Goal: Task Accomplishment & Management: Manage account settings

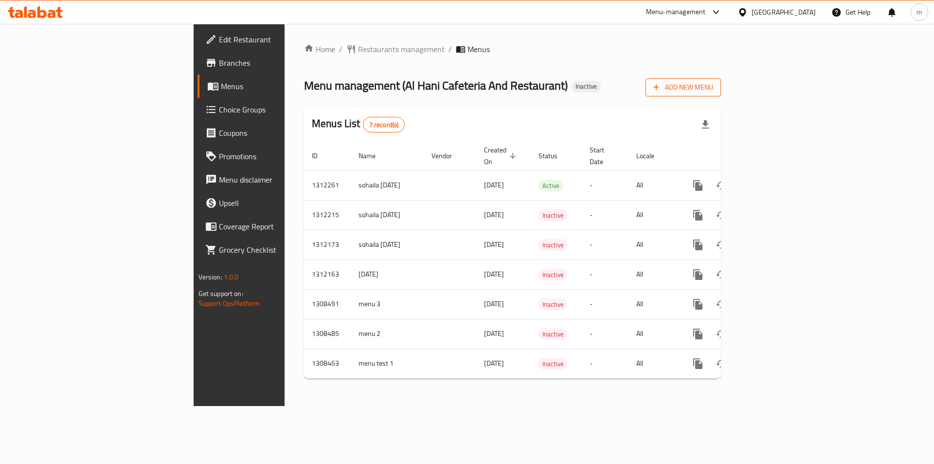
click at [713, 91] on span "Add New Menu" at bounding box center [683, 87] width 60 height 12
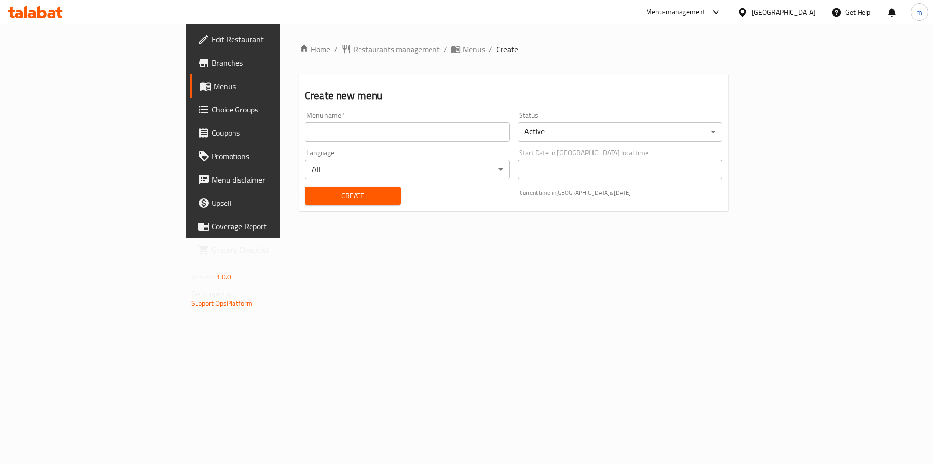
click at [421, 142] on div "Menu name   * Menu name *" at bounding box center [407, 126] width 213 height 37
click at [421, 133] on input "text" at bounding box center [407, 131] width 205 height 19
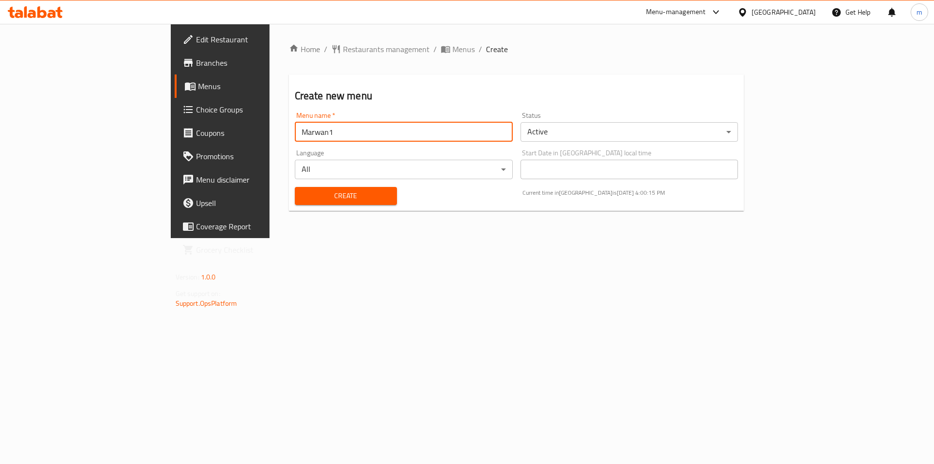
type input "Marwan1"
click at [303, 201] on span "Create" at bounding box center [346, 196] width 87 height 12
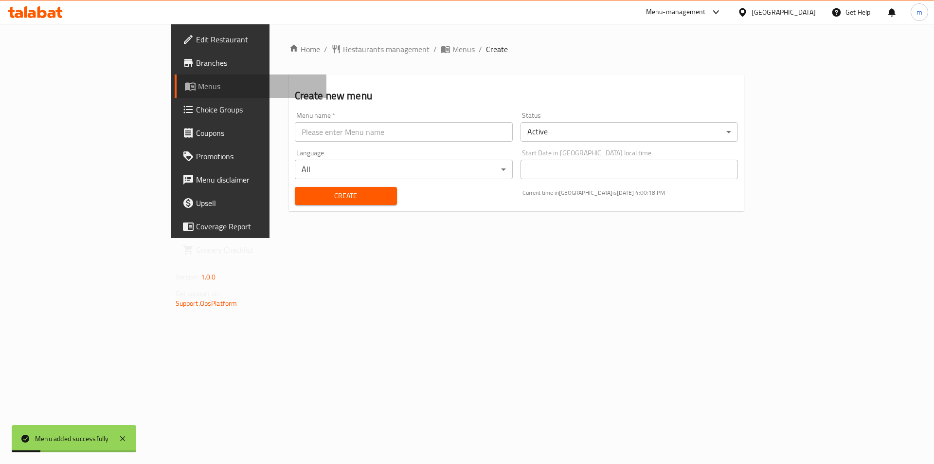
click at [198, 83] on span "Menus" at bounding box center [258, 86] width 121 height 12
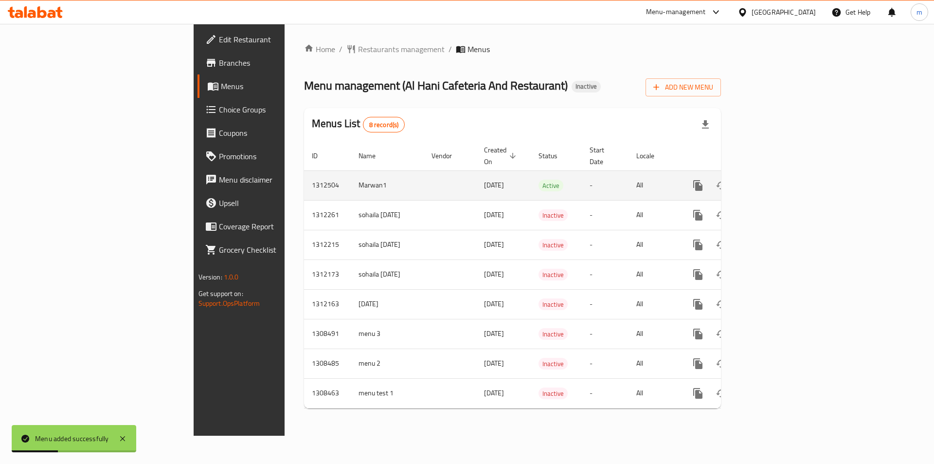
click at [772, 181] on icon "enhanced table" at bounding box center [768, 185] width 9 height 9
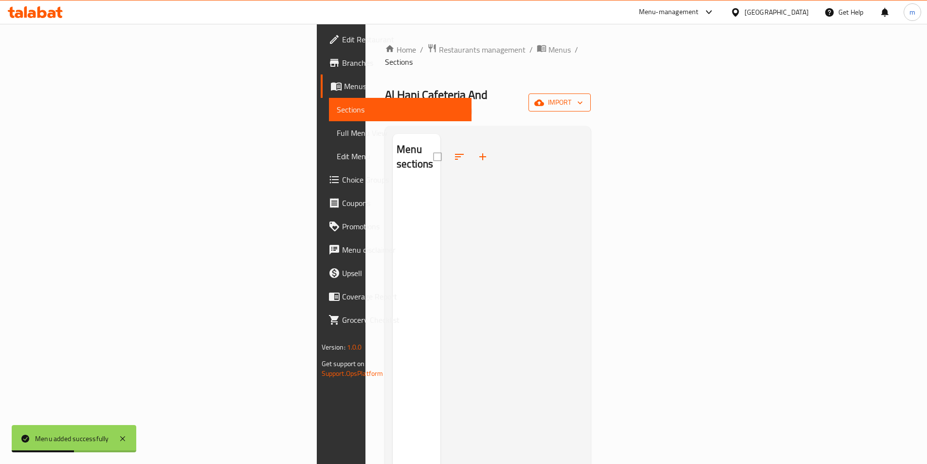
click at [590, 93] on button "import" at bounding box center [559, 102] width 62 height 18
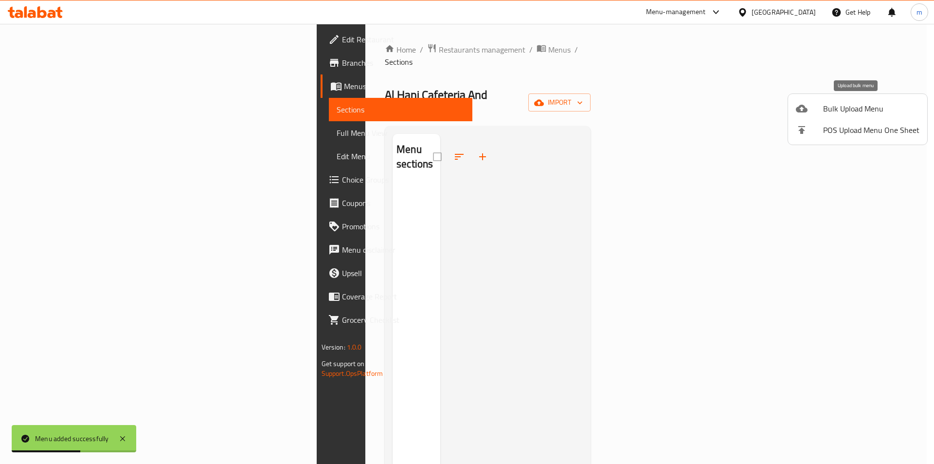
click at [838, 106] on span "Bulk Upload Menu" at bounding box center [871, 109] width 96 height 12
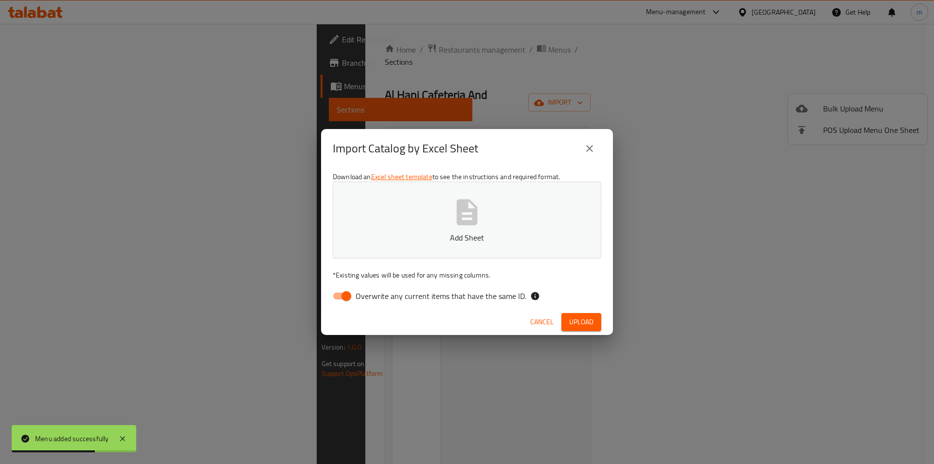
click at [333, 296] on input "Overwrite any current items that have the same ID." at bounding box center [346, 295] width 55 height 18
checkbox input "false"
click at [464, 218] on icon "button" at bounding box center [466, 211] width 31 height 31
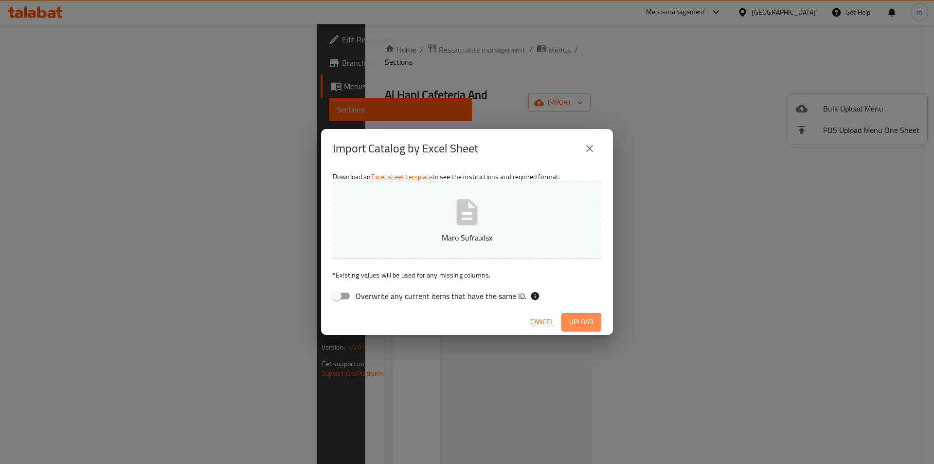
click at [584, 319] on span "Upload" at bounding box center [581, 322] width 24 height 12
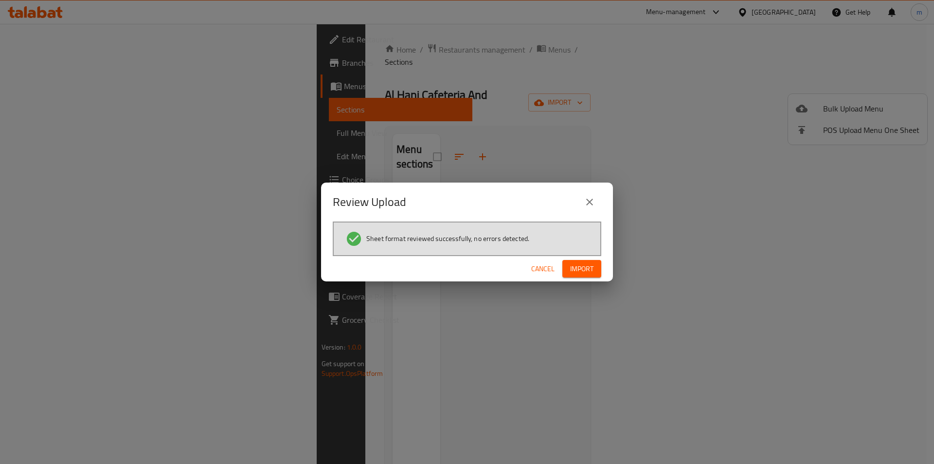
click at [577, 267] on span "Import" at bounding box center [581, 269] width 23 height 12
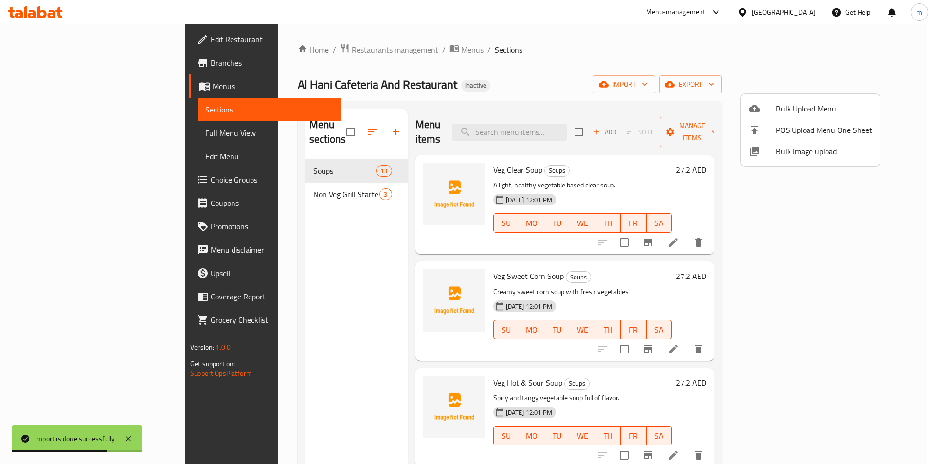
click at [55, 89] on div at bounding box center [467, 232] width 934 height 464
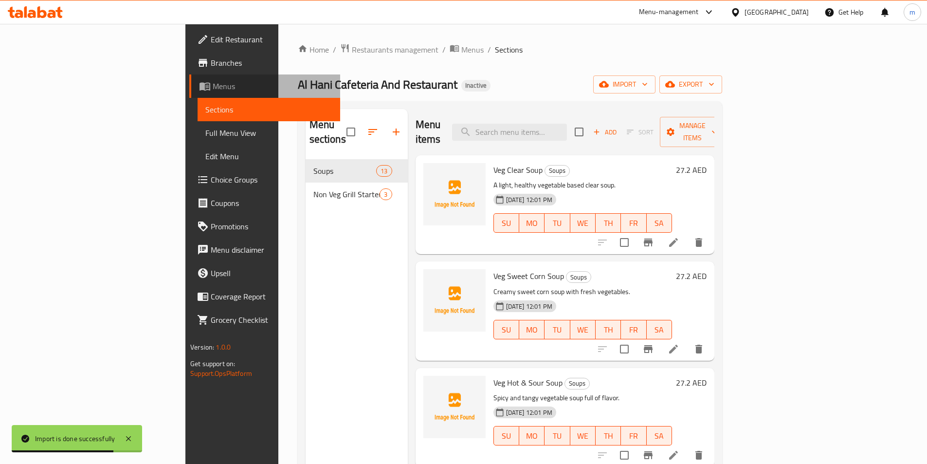
click at [213, 89] on span "Menus" at bounding box center [273, 86] width 120 height 12
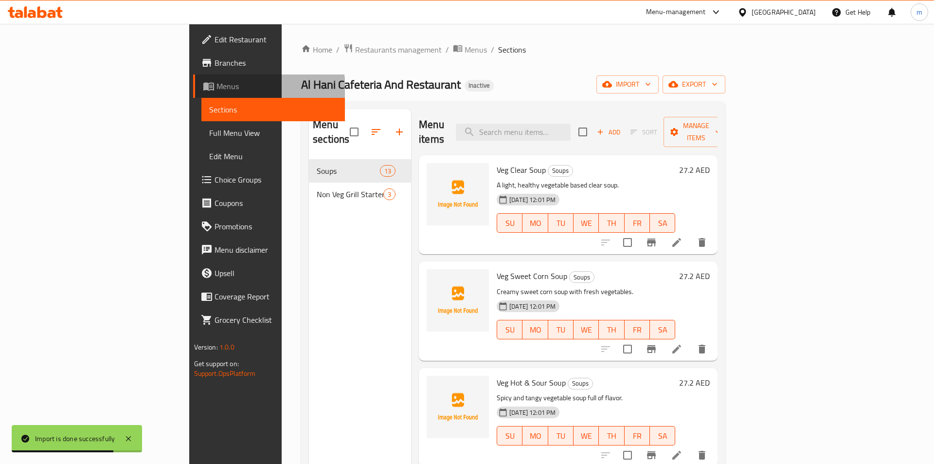
click at [216, 89] on span "Menus" at bounding box center [276, 86] width 121 height 12
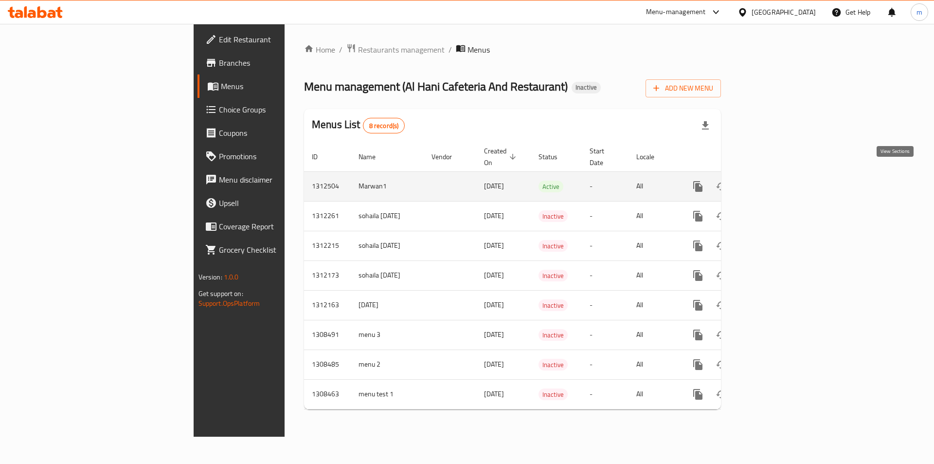
click at [774, 180] on icon "enhanced table" at bounding box center [768, 186] width 12 height 12
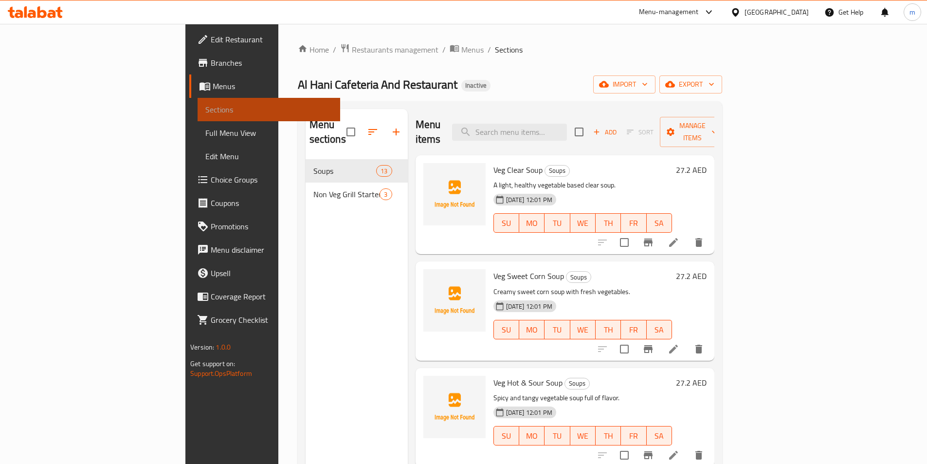
click at [205, 108] on span "Sections" at bounding box center [268, 110] width 127 height 12
click at [213, 89] on span "Menus" at bounding box center [273, 86] width 120 height 12
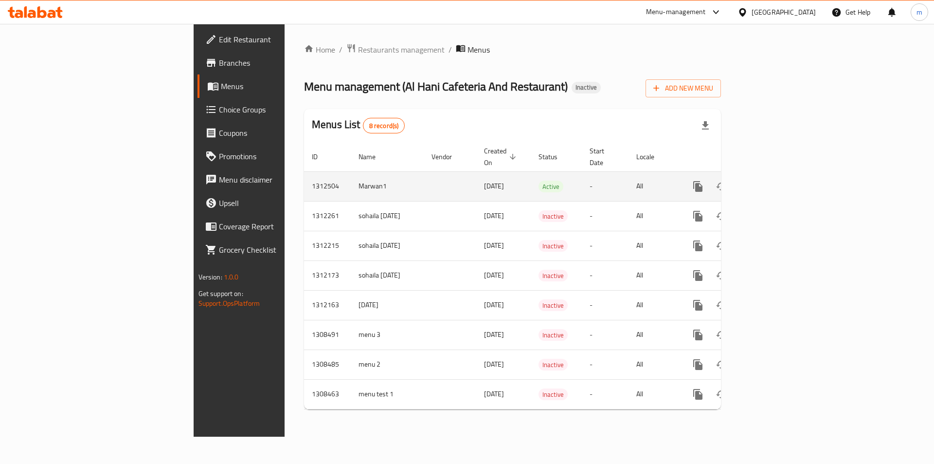
click at [748, 182] on icon "enhanced table" at bounding box center [744, 186] width 7 height 9
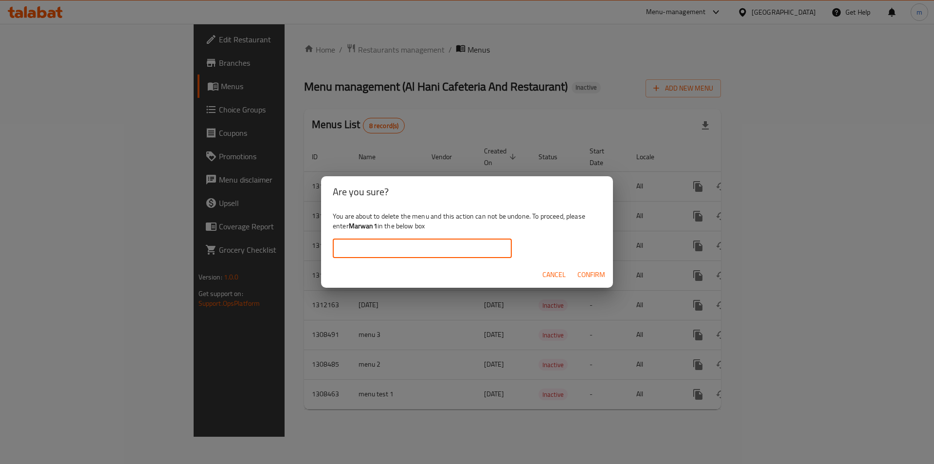
click at [441, 256] on input "text" at bounding box center [422, 247] width 179 height 19
type input "Marwan1"
click at [588, 270] on span "Confirm" at bounding box center [591, 274] width 28 height 12
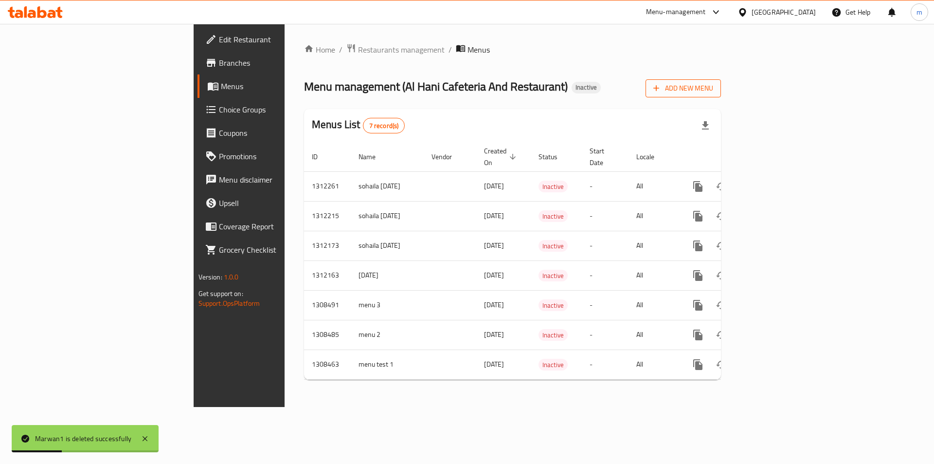
click at [713, 91] on span "Add New Menu" at bounding box center [683, 88] width 60 height 12
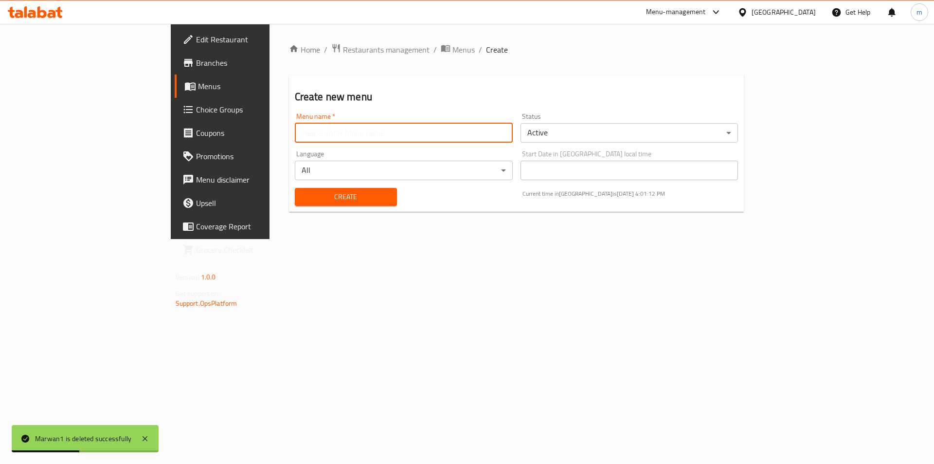
click at [368, 136] on input "text" at bounding box center [404, 132] width 218 height 19
click at [295, 124] on input "Marwan1" at bounding box center [404, 132] width 218 height 19
click at [295, 136] on input "Marwan1" at bounding box center [404, 132] width 218 height 19
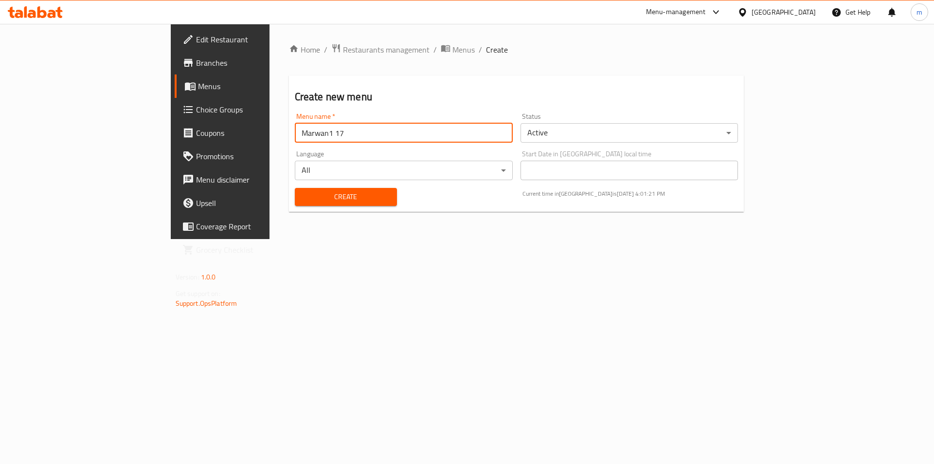
click at [295, 188] on button "Create" at bounding box center [346, 197] width 102 height 18
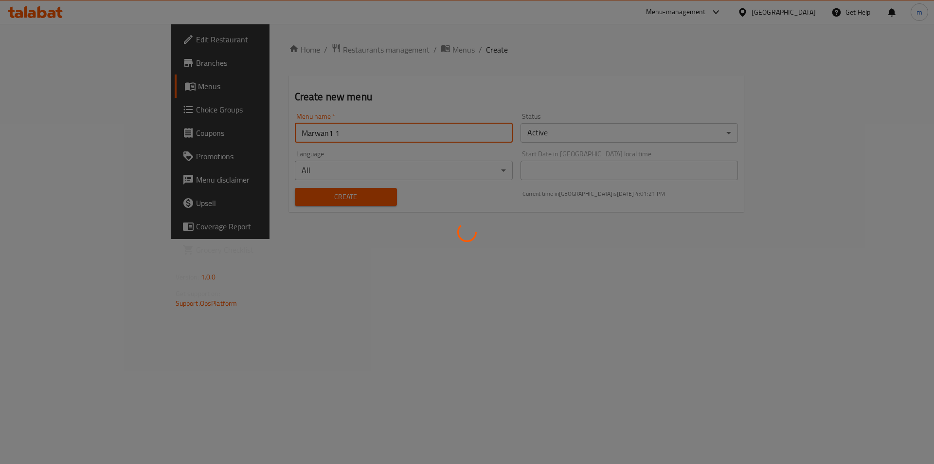
type input "Marwan1"
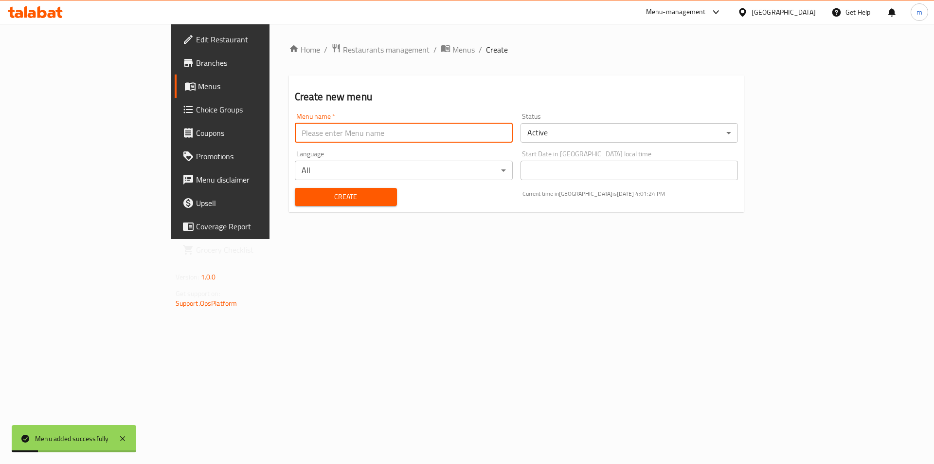
click at [198, 87] on span "Menus" at bounding box center [258, 86] width 121 height 12
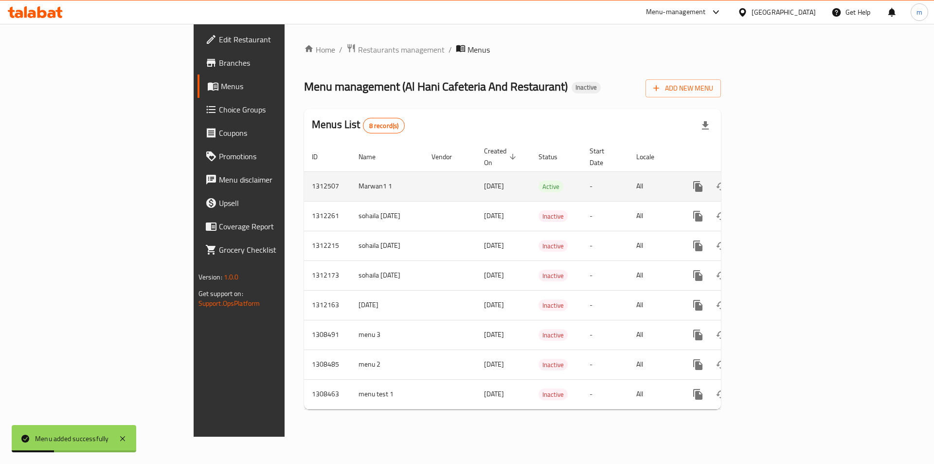
click at [748, 182] on icon "enhanced table" at bounding box center [744, 186] width 7 height 9
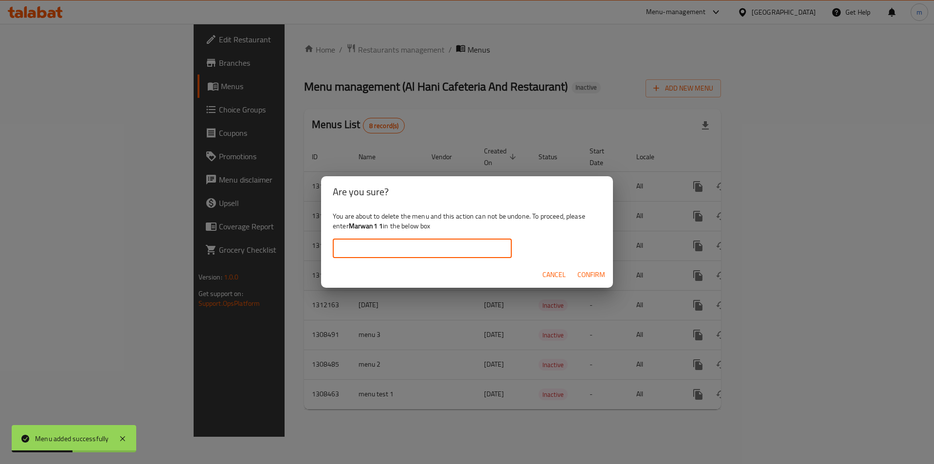
click at [452, 248] on input "text" at bounding box center [422, 247] width 179 height 19
type input "Marwan1 1"
click at [595, 278] on span "Confirm" at bounding box center [591, 274] width 28 height 12
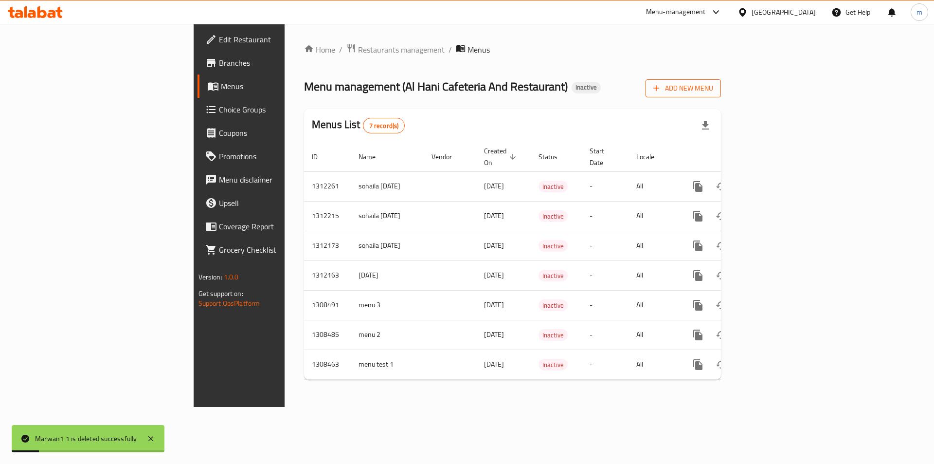
click at [713, 92] on span "Add New Menu" at bounding box center [683, 88] width 60 height 12
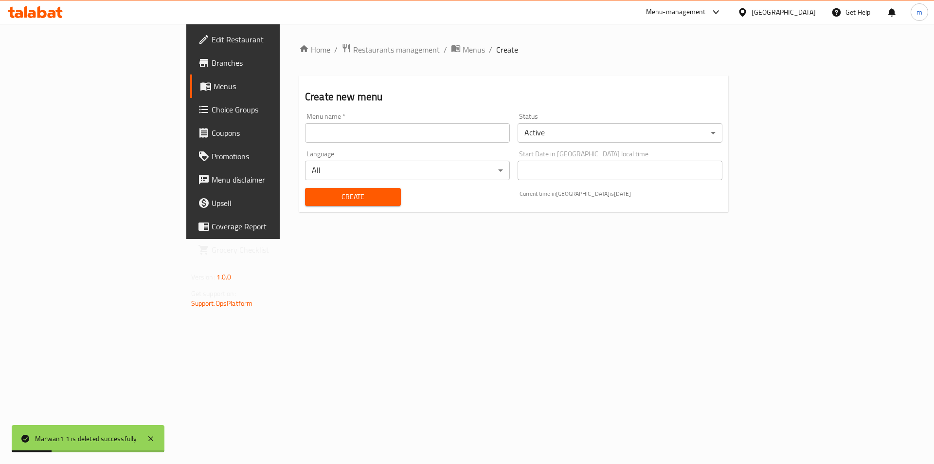
click at [391, 140] on input "text" at bounding box center [407, 132] width 205 height 19
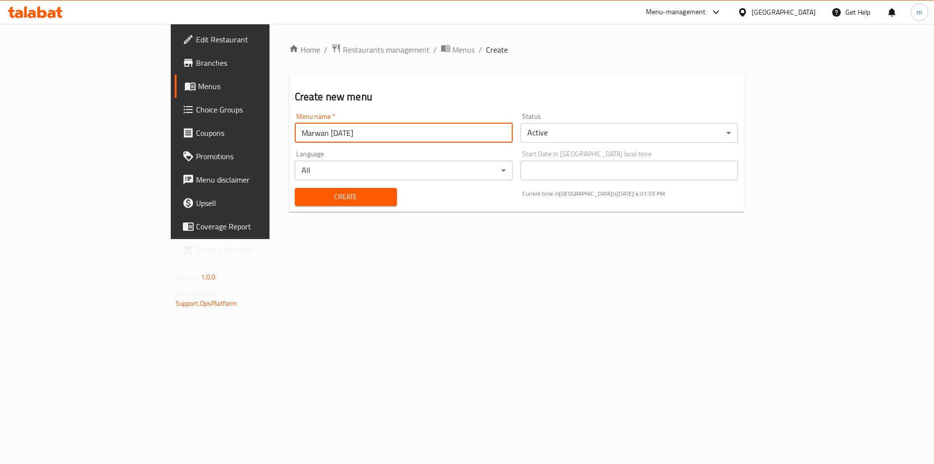
type input "Marwan [DATE]"
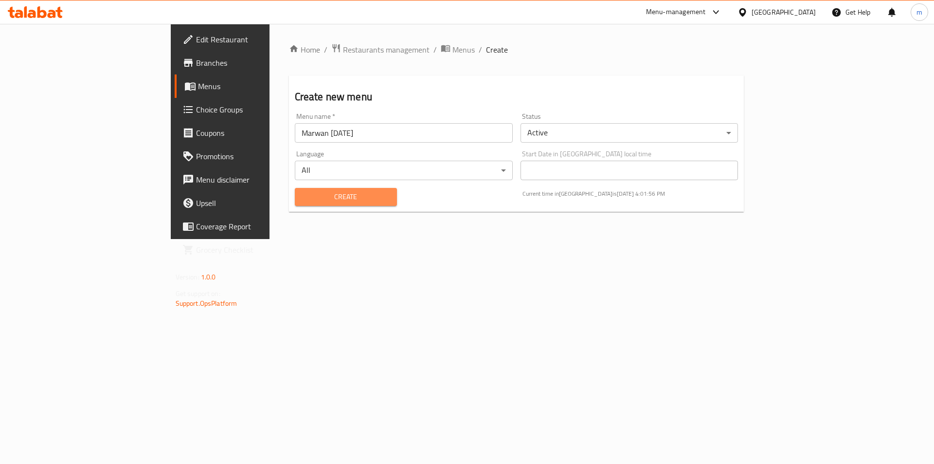
click at [303, 198] on span "Create" at bounding box center [346, 197] width 87 height 12
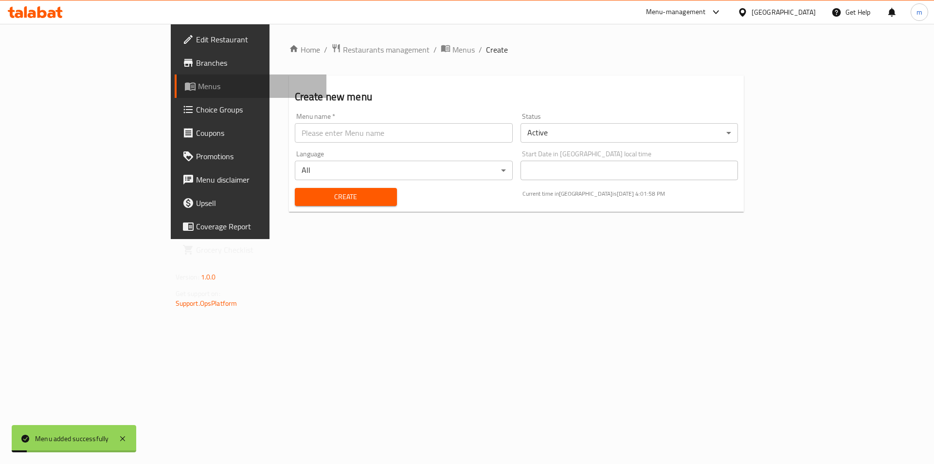
click at [198, 88] on span "Menus" at bounding box center [258, 86] width 121 height 12
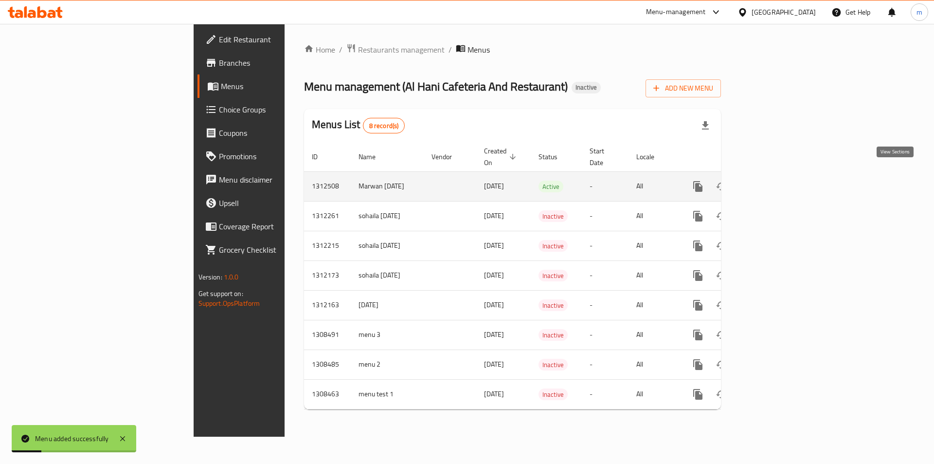
click at [772, 182] on icon "enhanced table" at bounding box center [768, 186] width 9 height 9
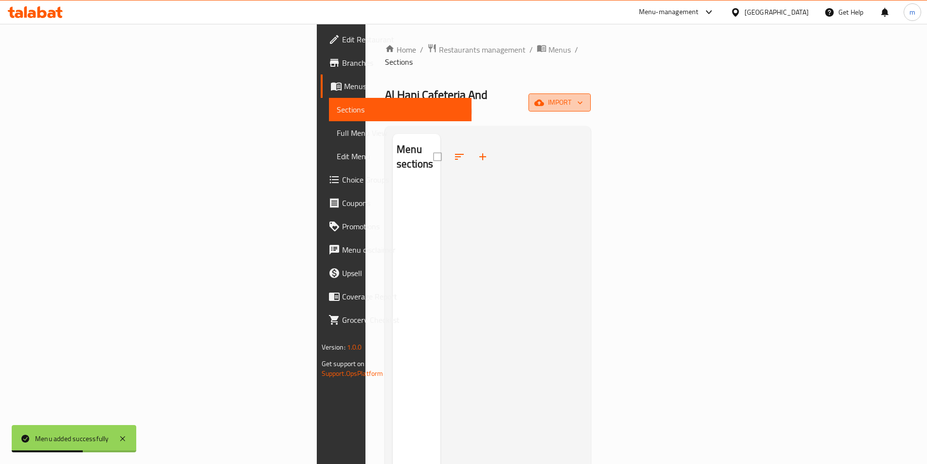
click at [583, 96] on span "import" at bounding box center [559, 102] width 47 height 12
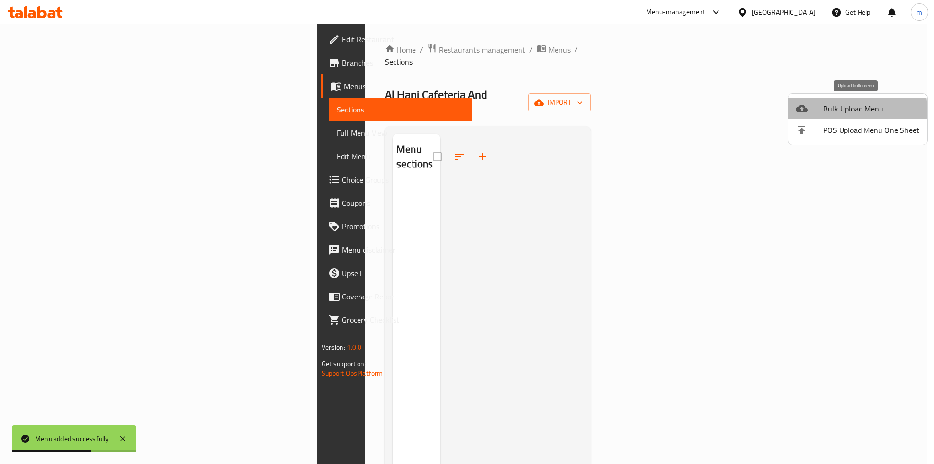
click at [845, 109] on span "Bulk Upload Menu" at bounding box center [871, 109] width 96 height 12
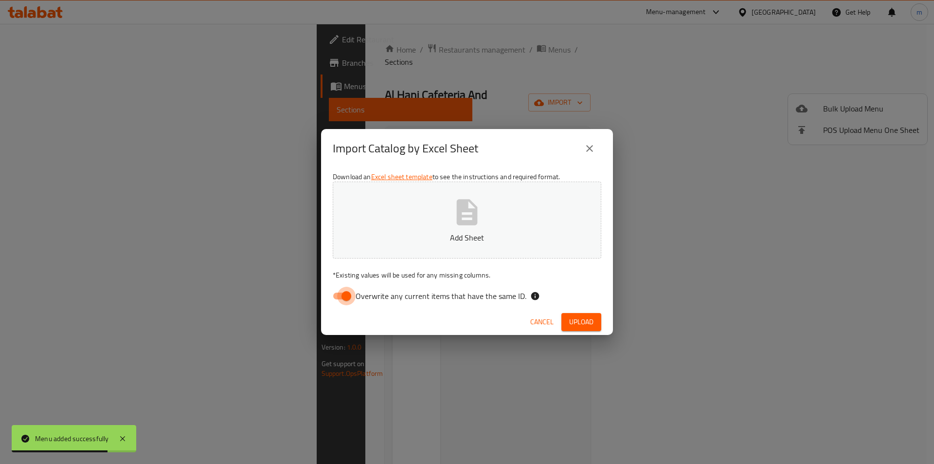
click at [343, 294] on input "Overwrite any current items that have the same ID." at bounding box center [346, 295] width 55 height 18
checkbox input "false"
click at [467, 175] on div "Download an Excel sheet template to see the instructions and required format. A…" at bounding box center [467, 238] width 292 height 141
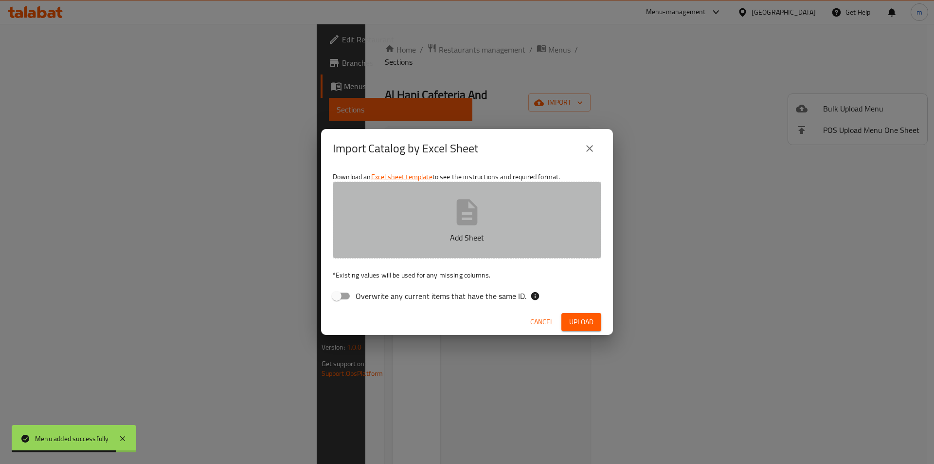
click at [464, 216] on icon "button" at bounding box center [467, 212] width 21 height 26
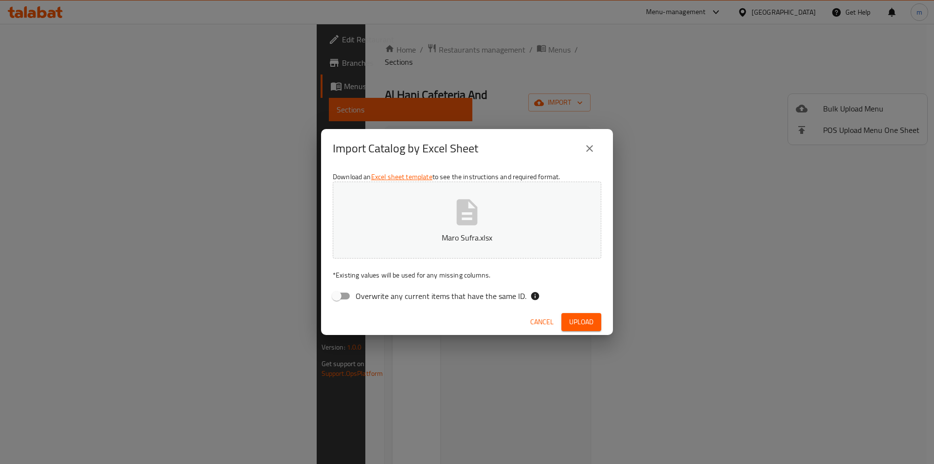
click at [594, 322] on button "Upload" at bounding box center [581, 322] width 40 height 18
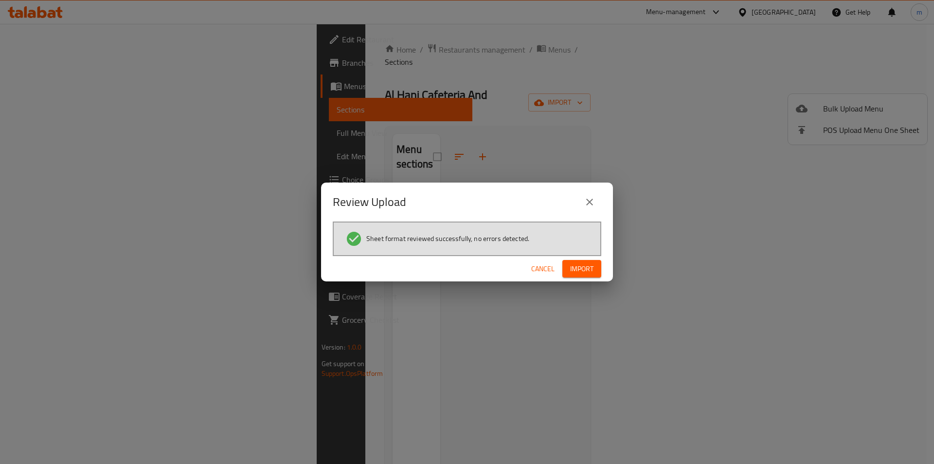
click at [587, 268] on span "Import" at bounding box center [581, 269] width 23 height 12
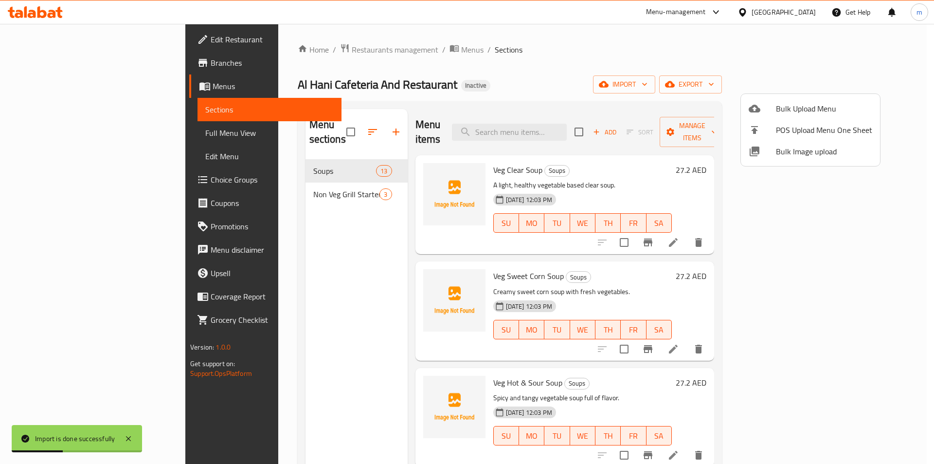
click at [464, 70] on div at bounding box center [467, 232] width 934 height 464
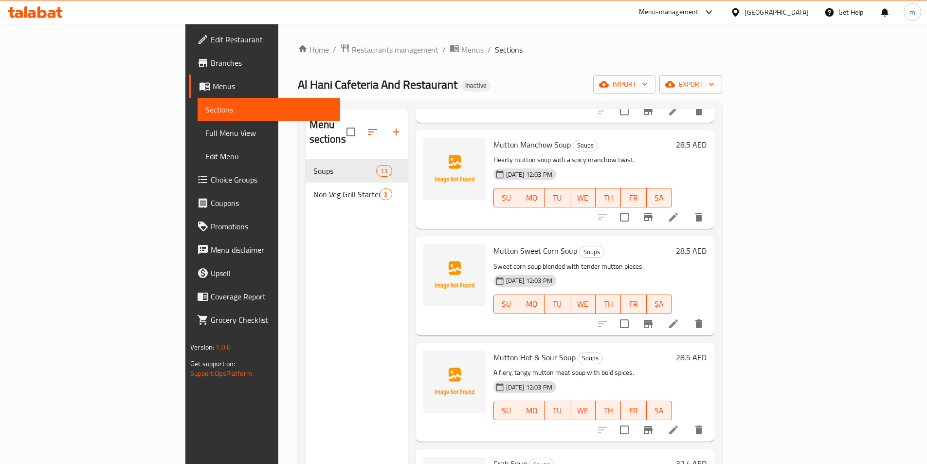
scroll to position [924, 0]
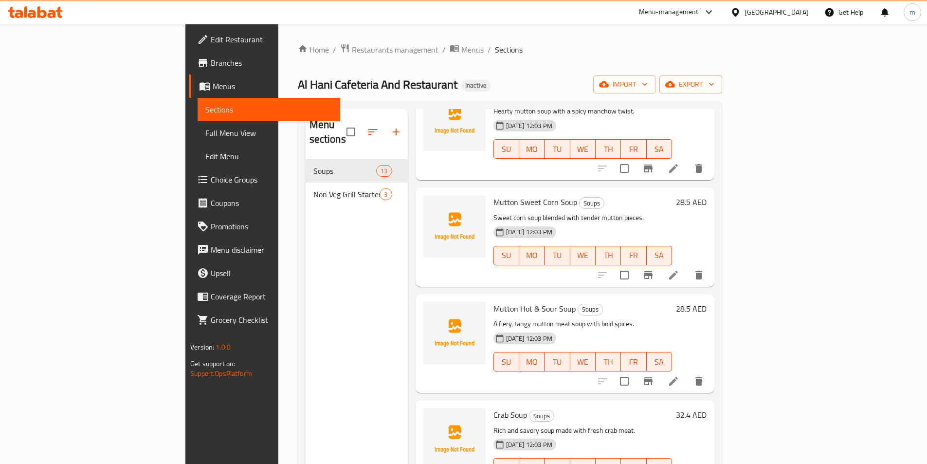
click at [678, 376] on icon at bounding box center [673, 380] width 9 height 9
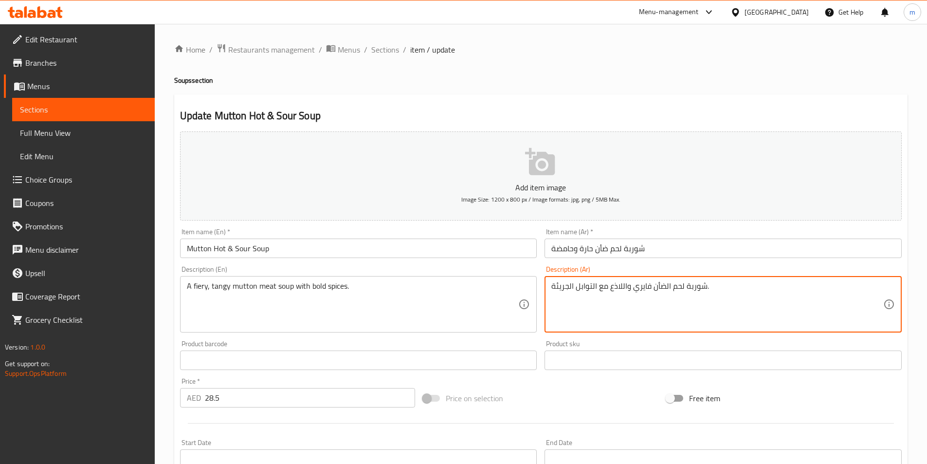
click at [610, 288] on textarea "شوربة لحم الضأن فايري واللاذع مع التوابل الجريئة." at bounding box center [717, 304] width 332 height 46
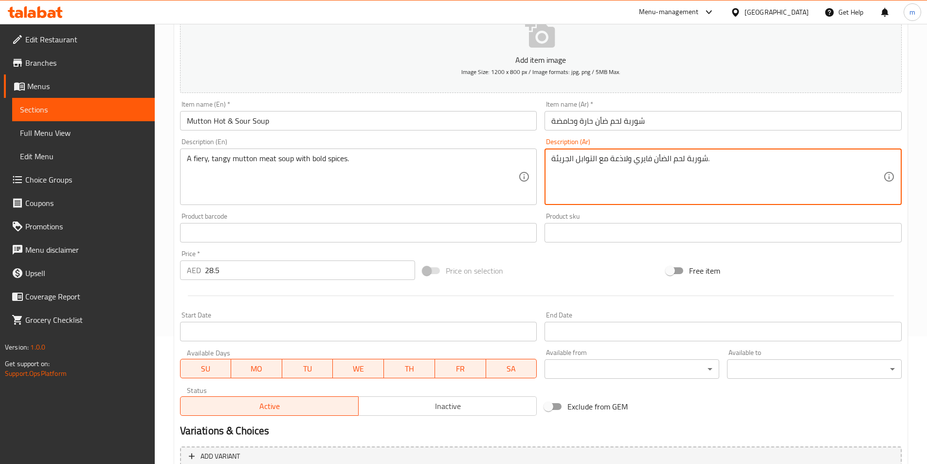
scroll to position [216, 0]
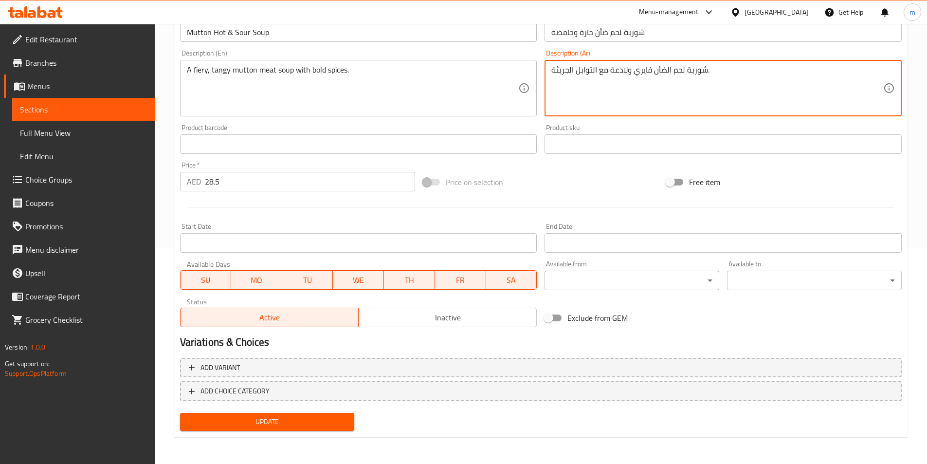
type textarea "شوربة لحم الضأن فايري ولاذعة مع التوابل الجريئة."
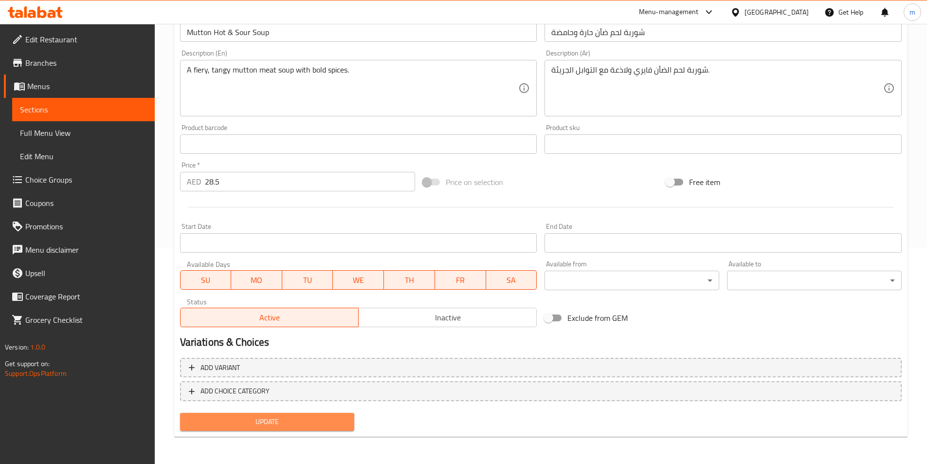
click at [334, 412] on button "Update" at bounding box center [267, 421] width 175 height 18
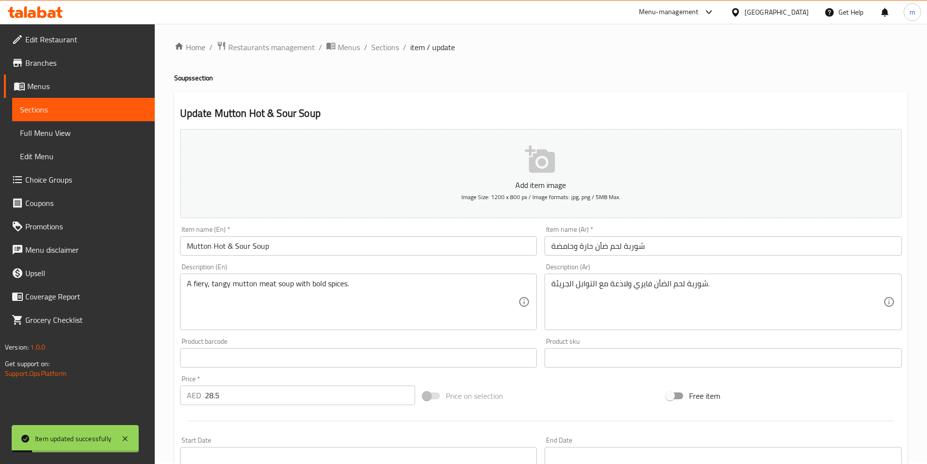
scroll to position [0, 0]
click at [67, 108] on span "Sections" at bounding box center [83, 110] width 127 height 12
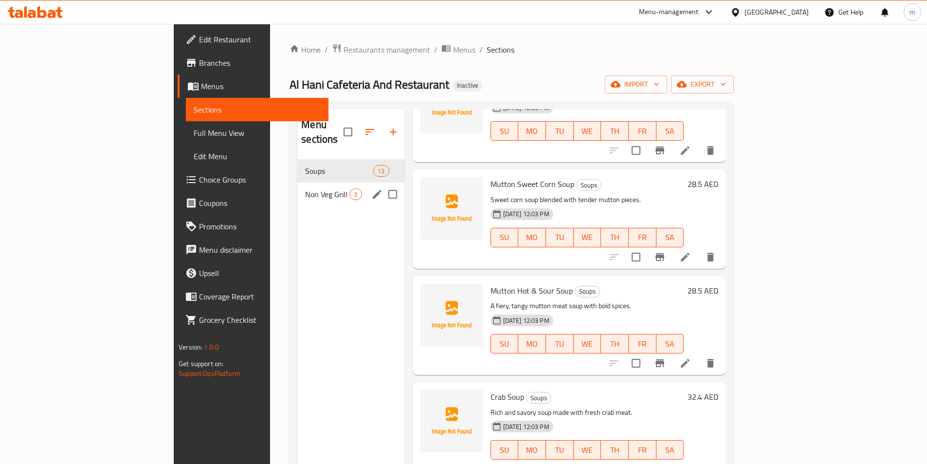
click at [297, 182] on div "Non Veg Grill Starters 3" at bounding box center [350, 193] width 107 height 23
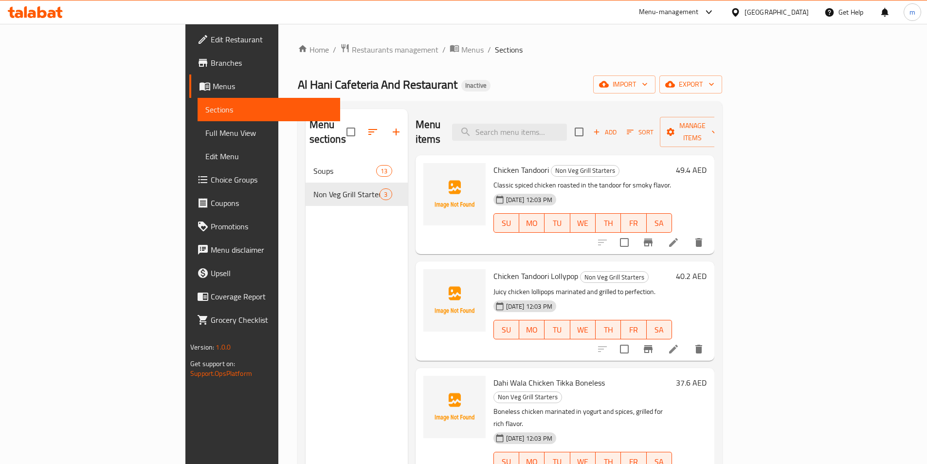
click at [305, 248] on div "Menu sections Soups 13 Non Veg Grill Starters 3" at bounding box center [356, 341] width 102 height 464
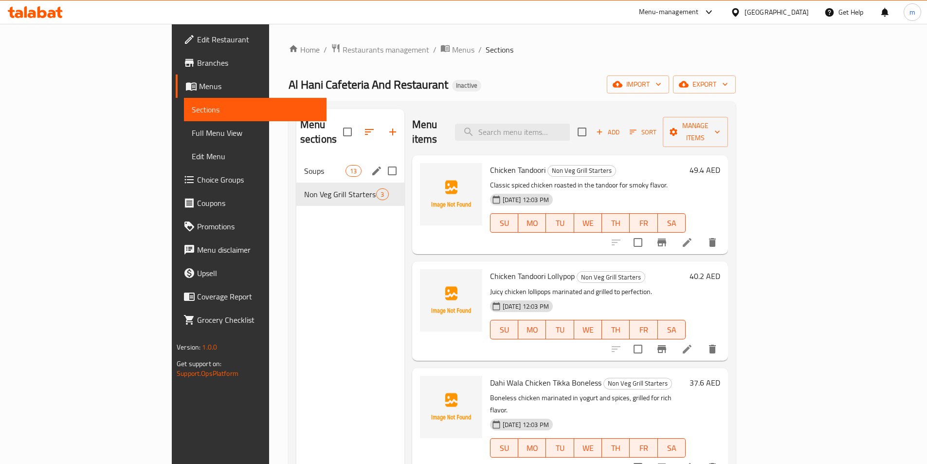
click at [296, 165] on div "Soups 13" at bounding box center [350, 170] width 108 height 23
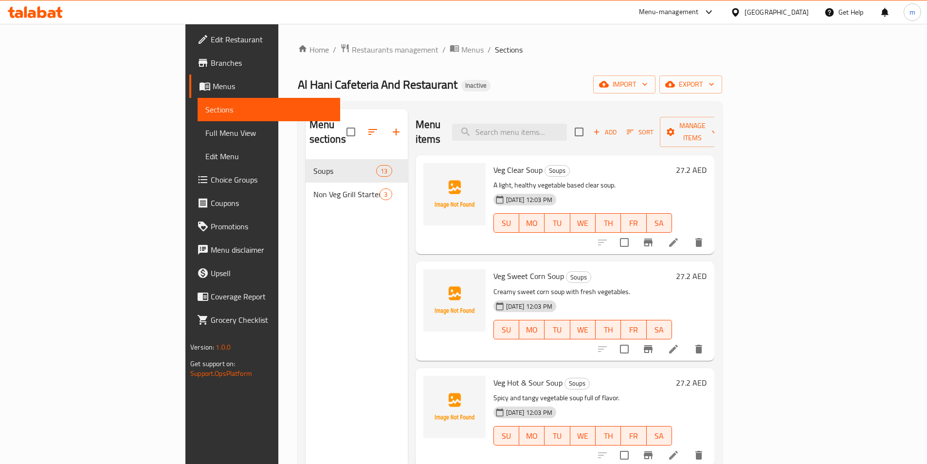
drag, startPoint x: 39, startPoint y: 129, endPoint x: 117, endPoint y: 119, distance: 78.6
click at [205, 129] on span "Full Menu View" at bounding box center [268, 133] width 127 height 12
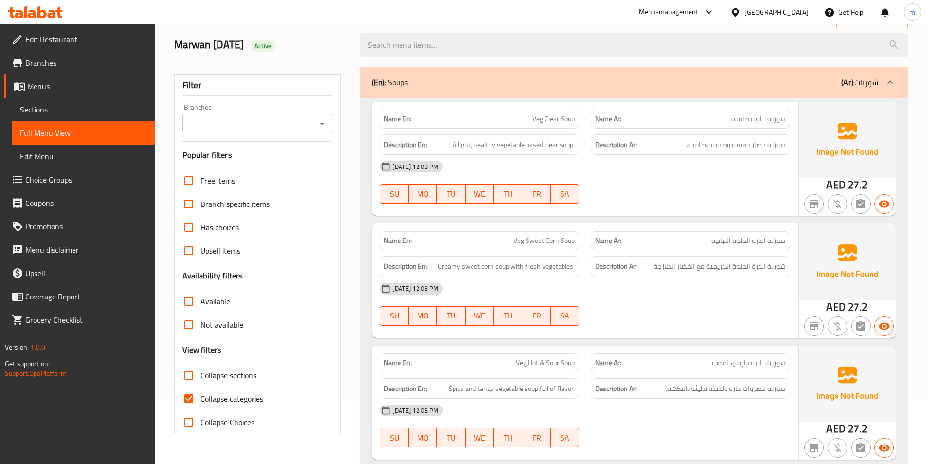
scroll to position [146, 0]
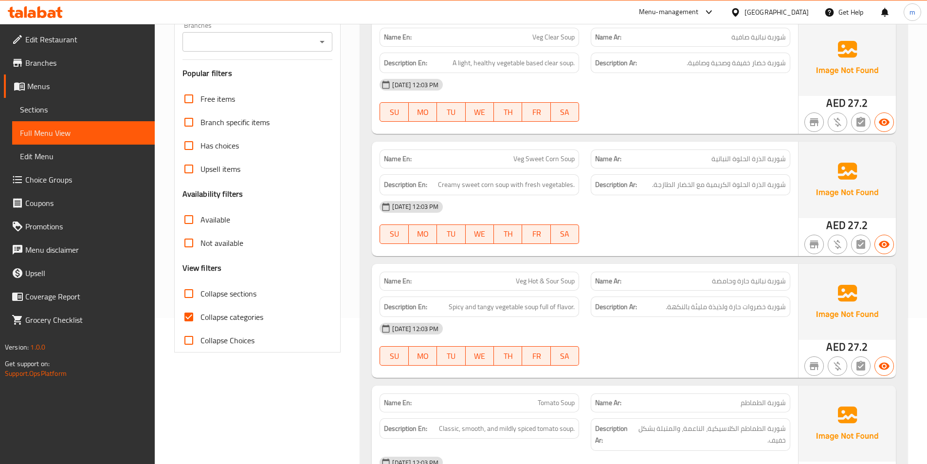
click at [233, 322] on span "Collapse categories" at bounding box center [231, 317] width 63 height 12
click at [200, 322] on input "Collapse categories" at bounding box center [188, 316] width 23 height 23
checkbox input "false"
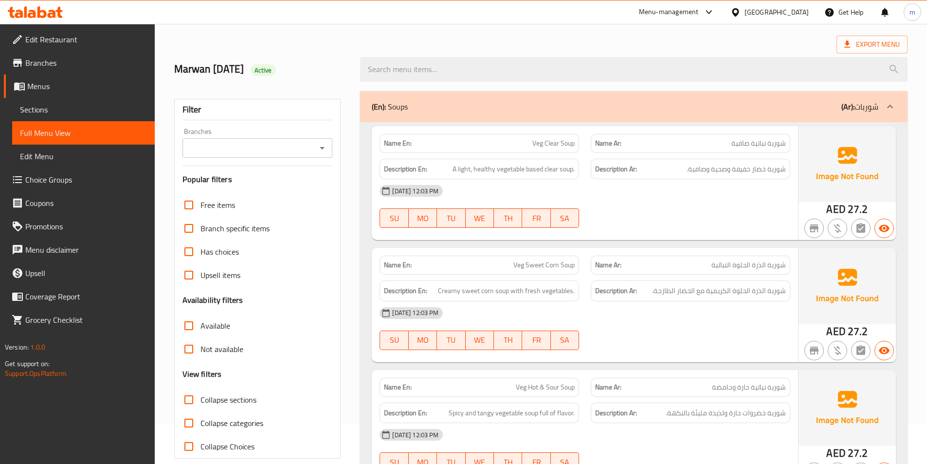
scroll to position [0, 0]
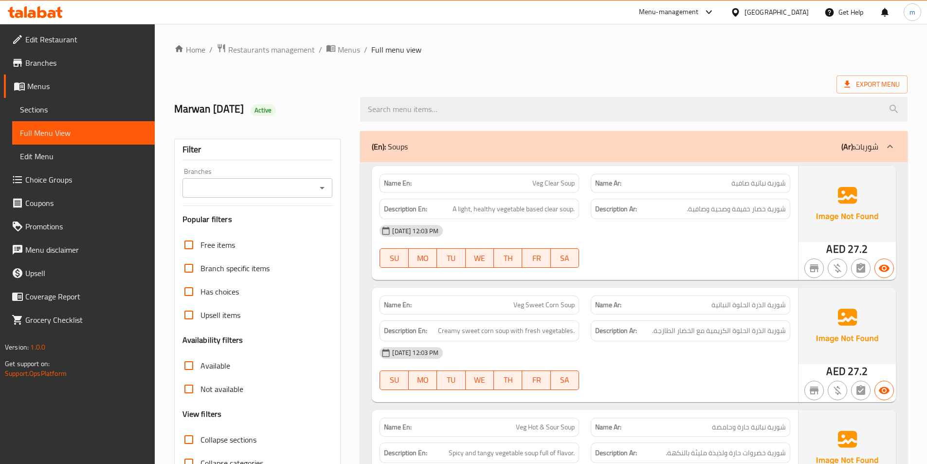
click at [75, 113] on span "Sections" at bounding box center [83, 110] width 127 height 12
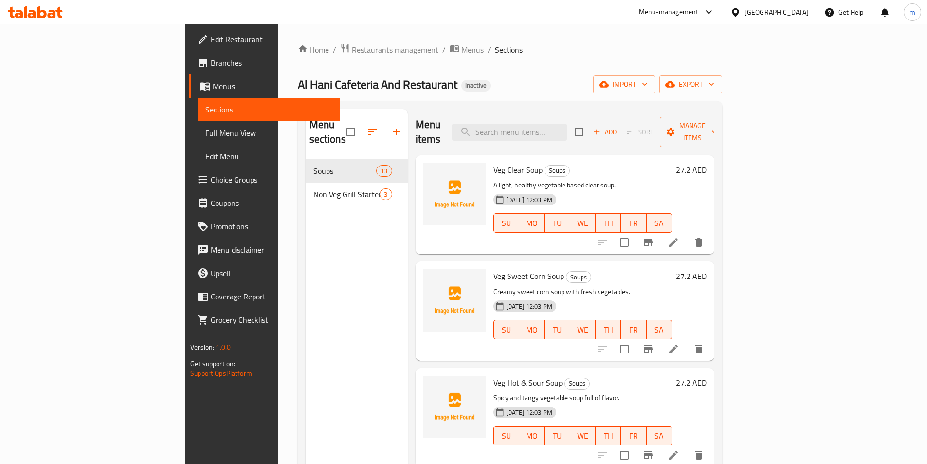
click at [687, 233] on li at bounding box center [673, 242] width 27 height 18
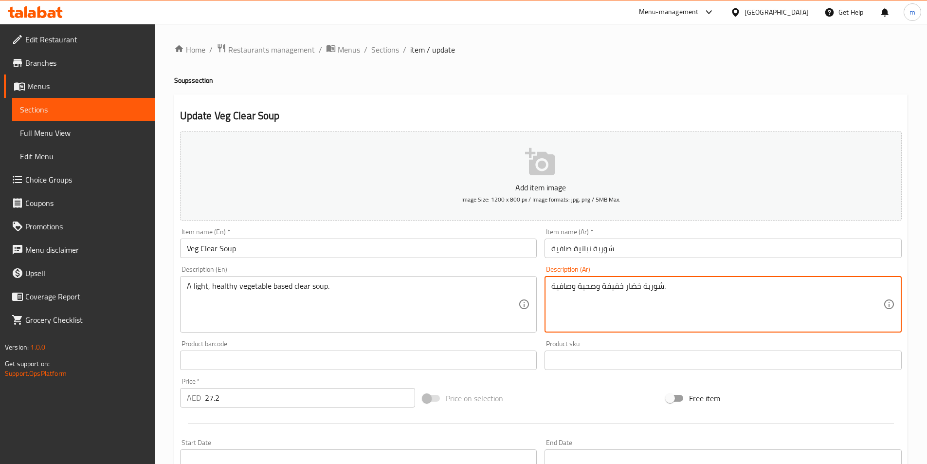
click at [623, 285] on textarea "شوربة خضار خفيفة وصحية وصافية." at bounding box center [717, 304] width 332 height 46
click at [626, 285] on textarea "شوربة خضار خفيفة وصحية وصافية." at bounding box center [717, 304] width 332 height 46
click at [553, 285] on textarea "شوربة خضار خفيفة وصحية وصافية." at bounding box center [717, 304] width 332 height 46
drag, startPoint x: 675, startPoint y: 288, endPoint x: 656, endPoint y: 288, distance: 19.0
click at [656, 288] on textarea "شوربة خضار خفيفة وصحية وصافية." at bounding box center [717, 304] width 332 height 46
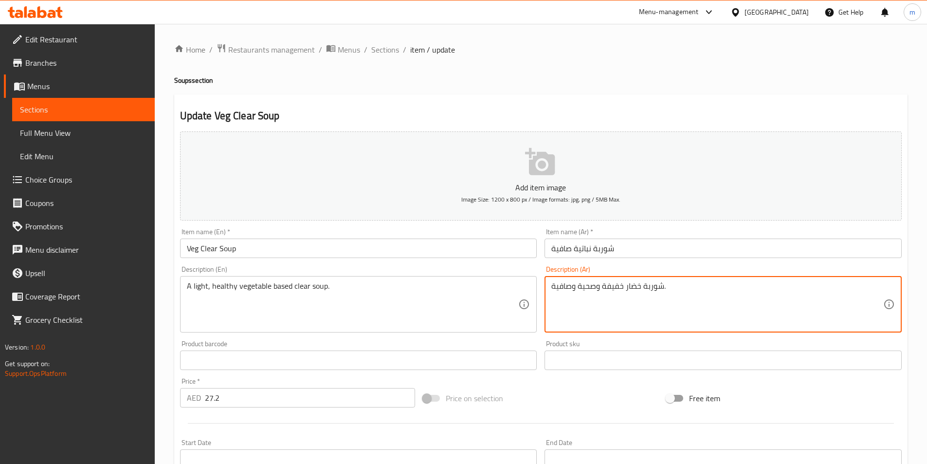
type textarea "ش"
type textarea "a"
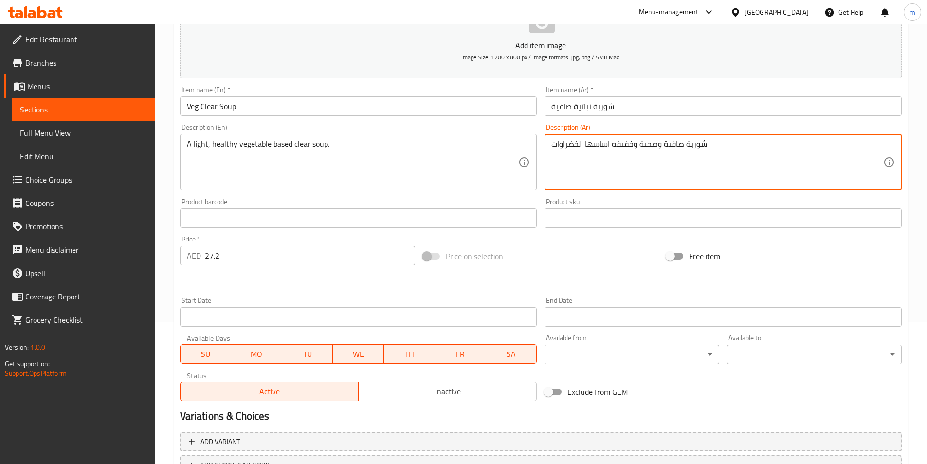
scroll to position [216, 0]
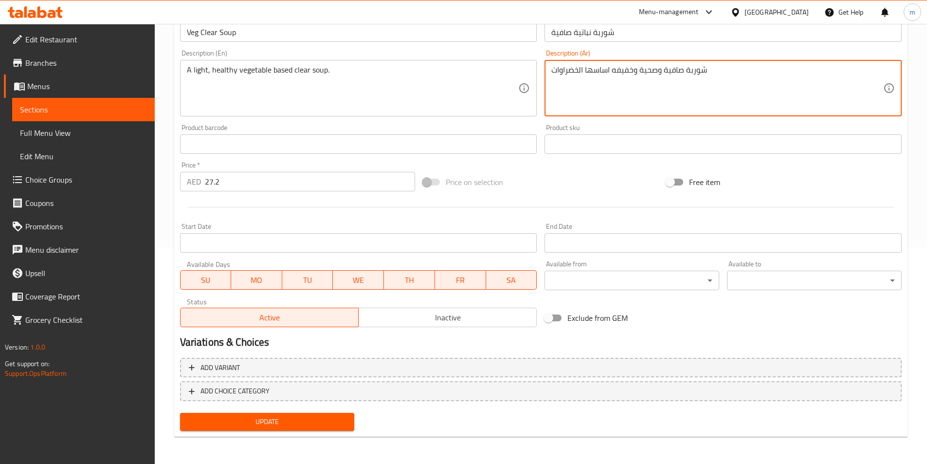
type textarea "شوربة صافية وصحية وخفيفه اساسها الخضراوات"
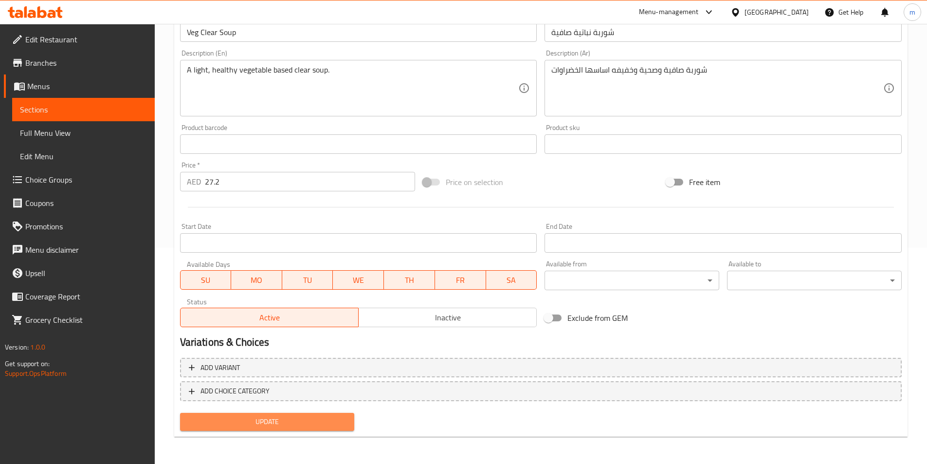
click at [343, 415] on button "Update" at bounding box center [267, 421] width 175 height 18
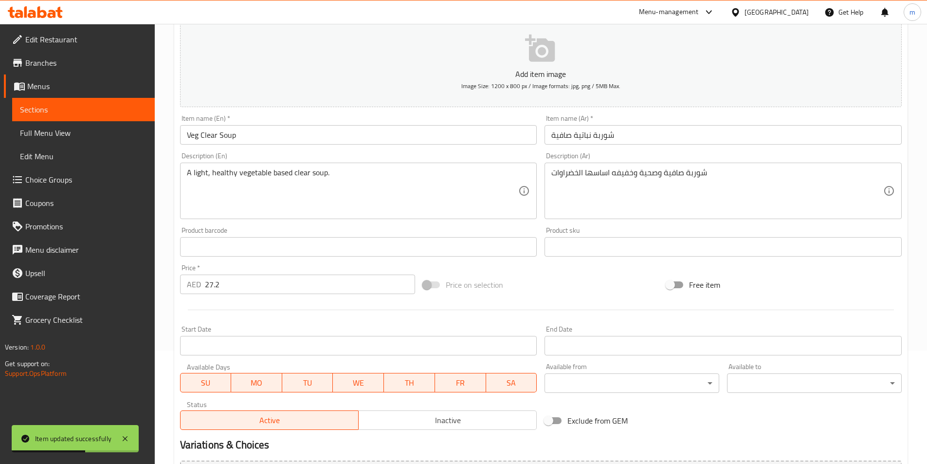
scroll to position [0, 0]
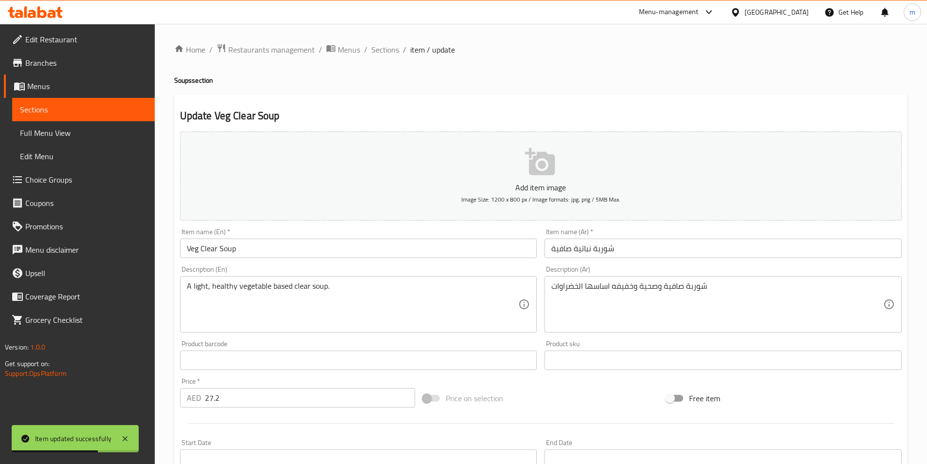
drag, startPoint x: 105, startPoint y: 113, endPoint x: 144, endPoint y: 107, distance: 39.8
click at [105, 113] on span "Sections" at bounding box center [83, 110] width 127 height 12
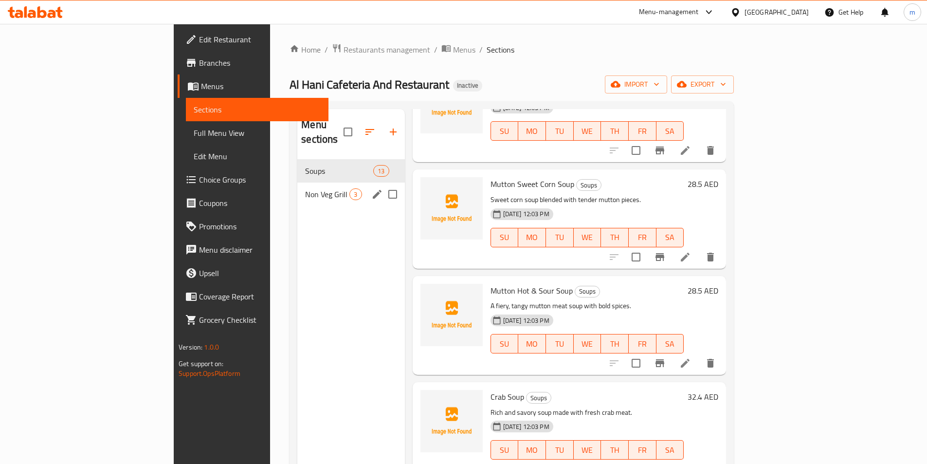
click at [297, 188] on div "Non Veg Grill Starters 3" at bounding box center [350, 193] width 107 height 23
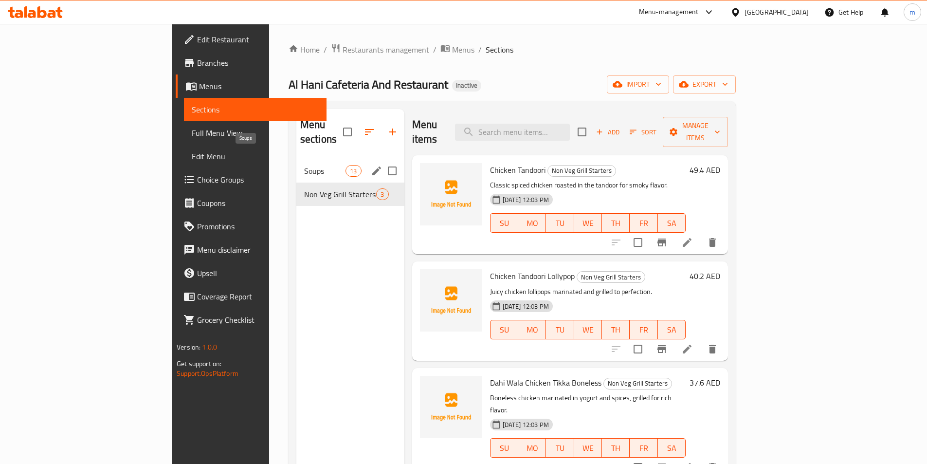
click at [304, 165] on span "Soups" at bounding box center [324, 171] width 41 height 12
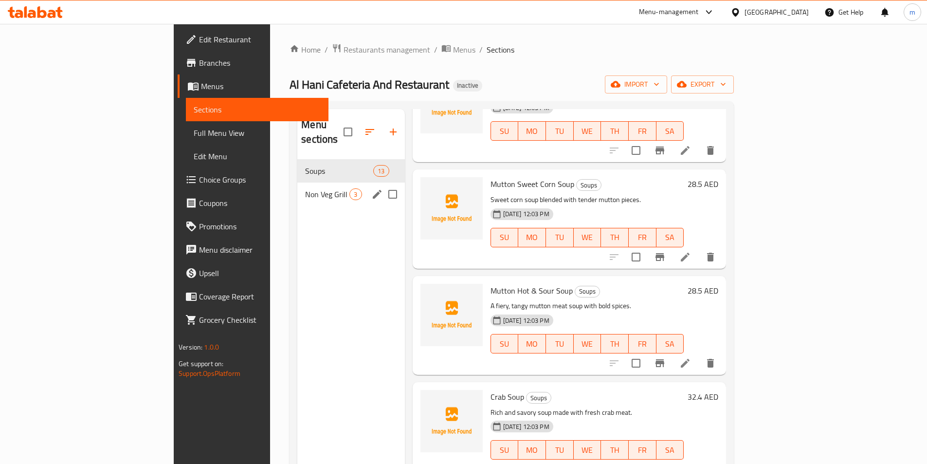
click at [297, 185] on div "Non Veg Grill Starters 3" at bounding box center [350, 193] width 107 height 23
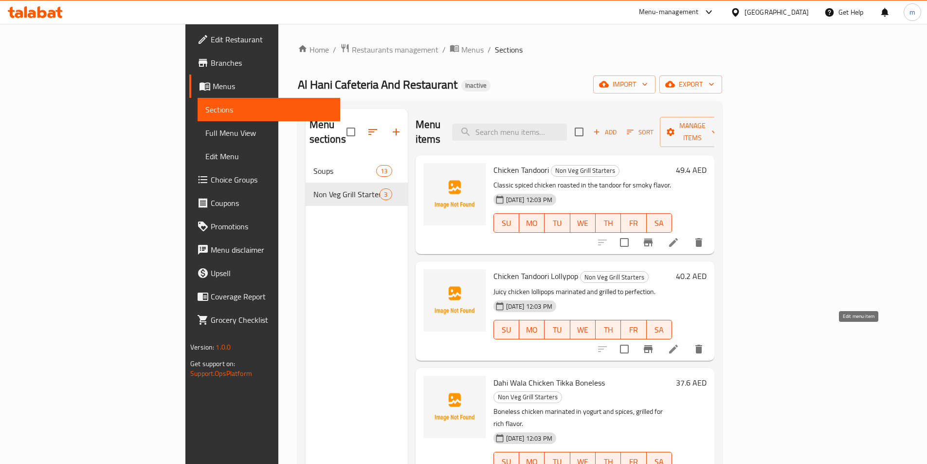
click at [678, 344] on icon at bounding box center [673, 348] width 9 height 9
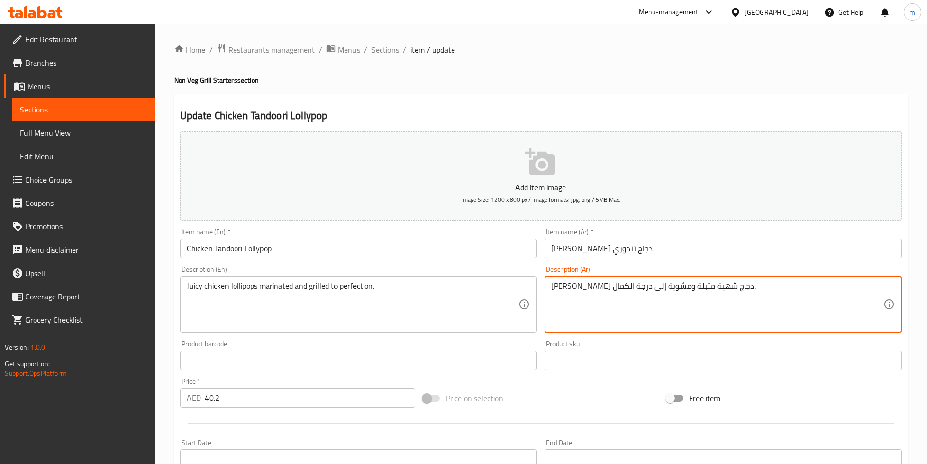
click at [574, 287] on textarea "[PERSON_NAME] دجاج شهية متبلة ومشوية إلى درجة الكمال." at bounding box center [717, 304] width 332 height 46
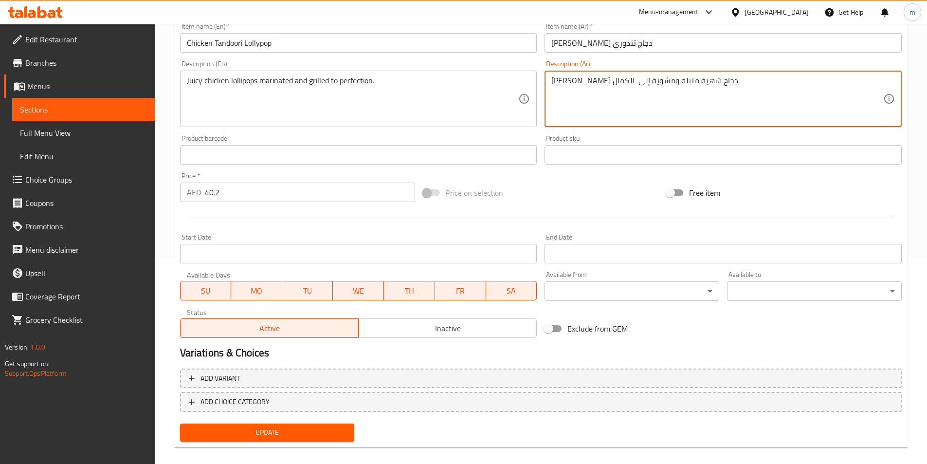
scroll to position [216, 0]
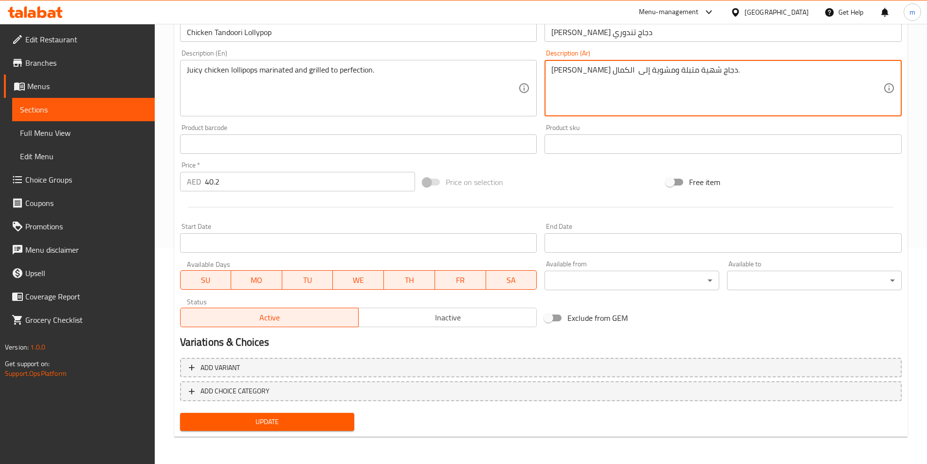
type textarea "[PERSON_NAME] دجاج شهية متبلة ومشوية إلى الكمال."
click at [248, 427] on span "Update" at bounding box center [267, 421] width 159 height 12
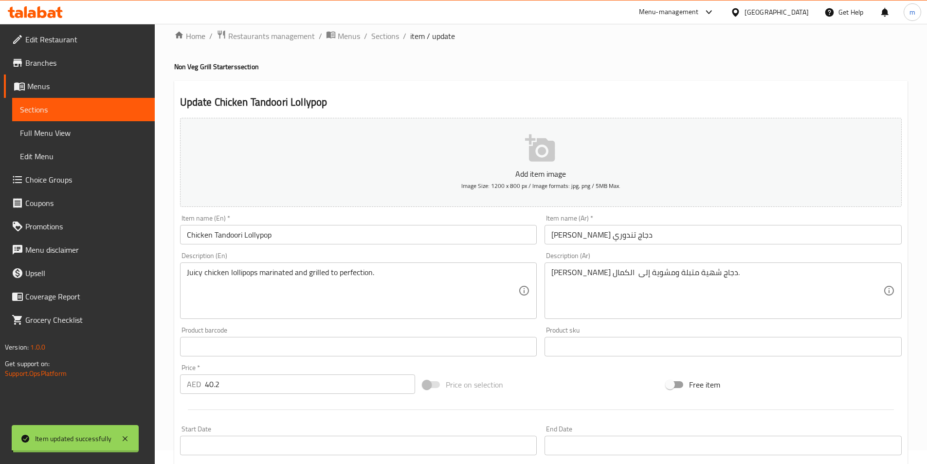
scroll to position [0, 0]
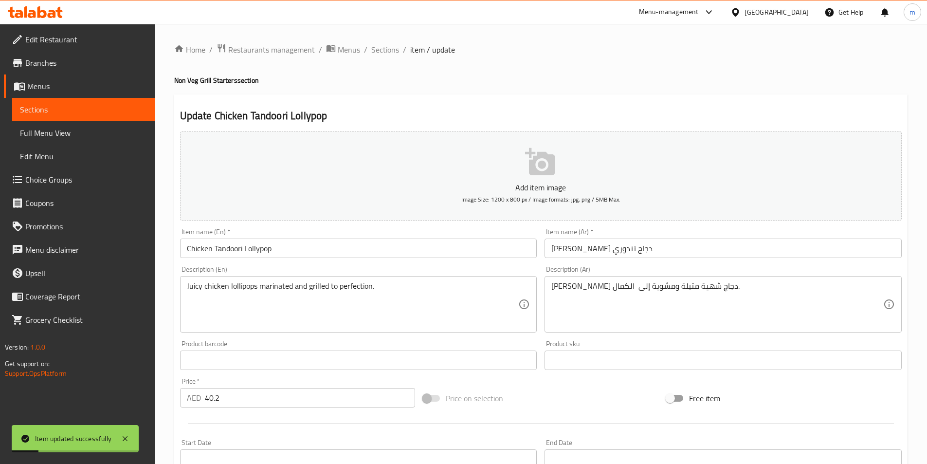
click at [129, 112] on span "Sections" at bounding box center [83, 110] width 127 height 12
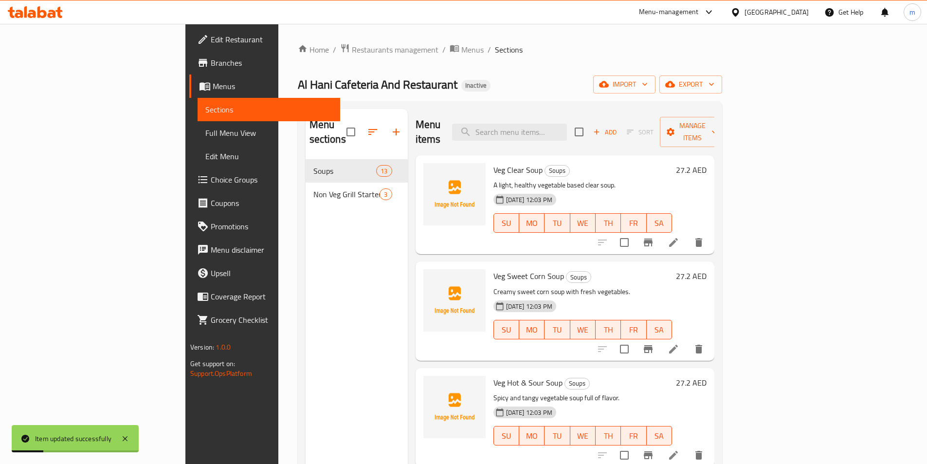
click at [205, 135] on span "Full Menu View" at bounding box center [268, 133] width 127 height 12
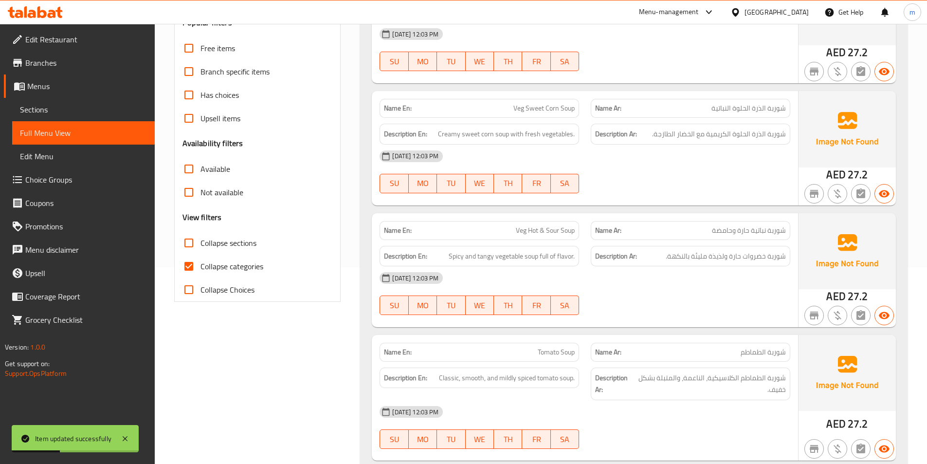
scroll to position [292, 0]
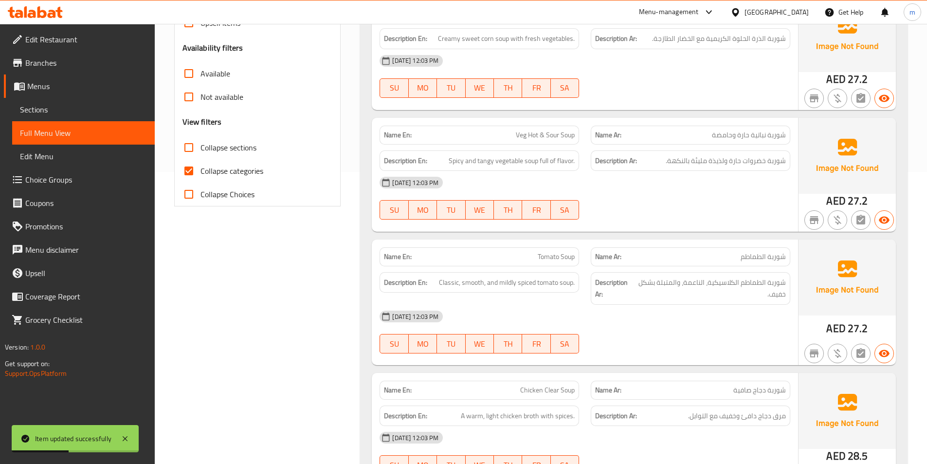
click at [212, 173] on span "Collapse categories" at bounding box center [231, 171] width 63 height 12
click at [200, 173] on input "Collapse categories" at bounding box center [188, 170] width 23 height 23
checkbox input "false"
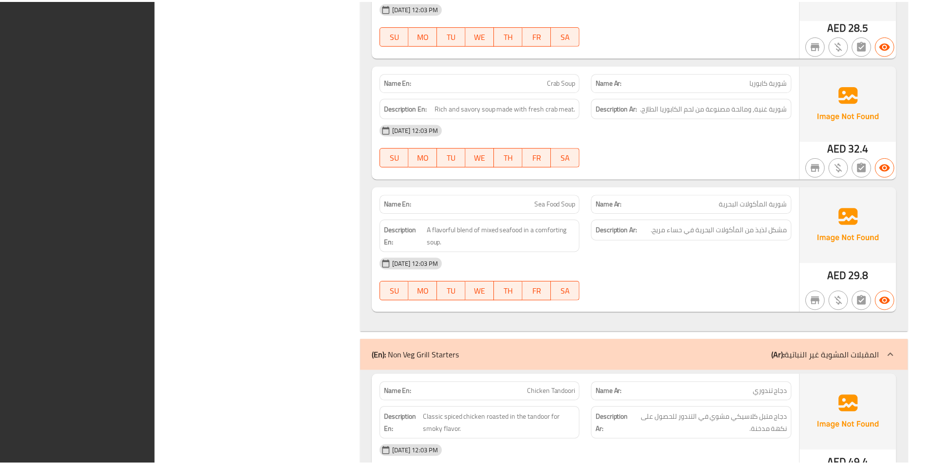
scroll to position [1805, 0]
